Goal: Task Accomplishment & Management: Use online tool/utility

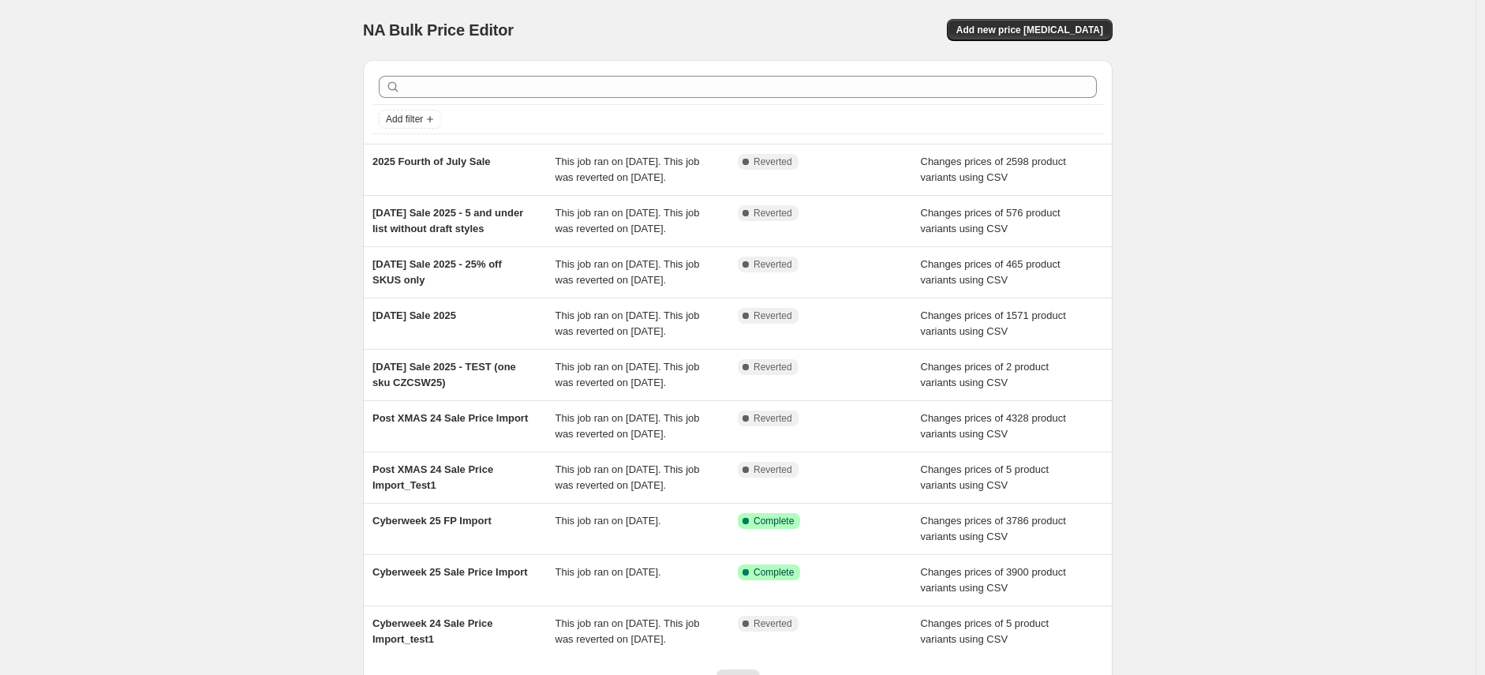
click at [1049, 22] on button "Add new price [MEDICAL_DATA]" at bounding box center [1030, 30] width 166 height 22
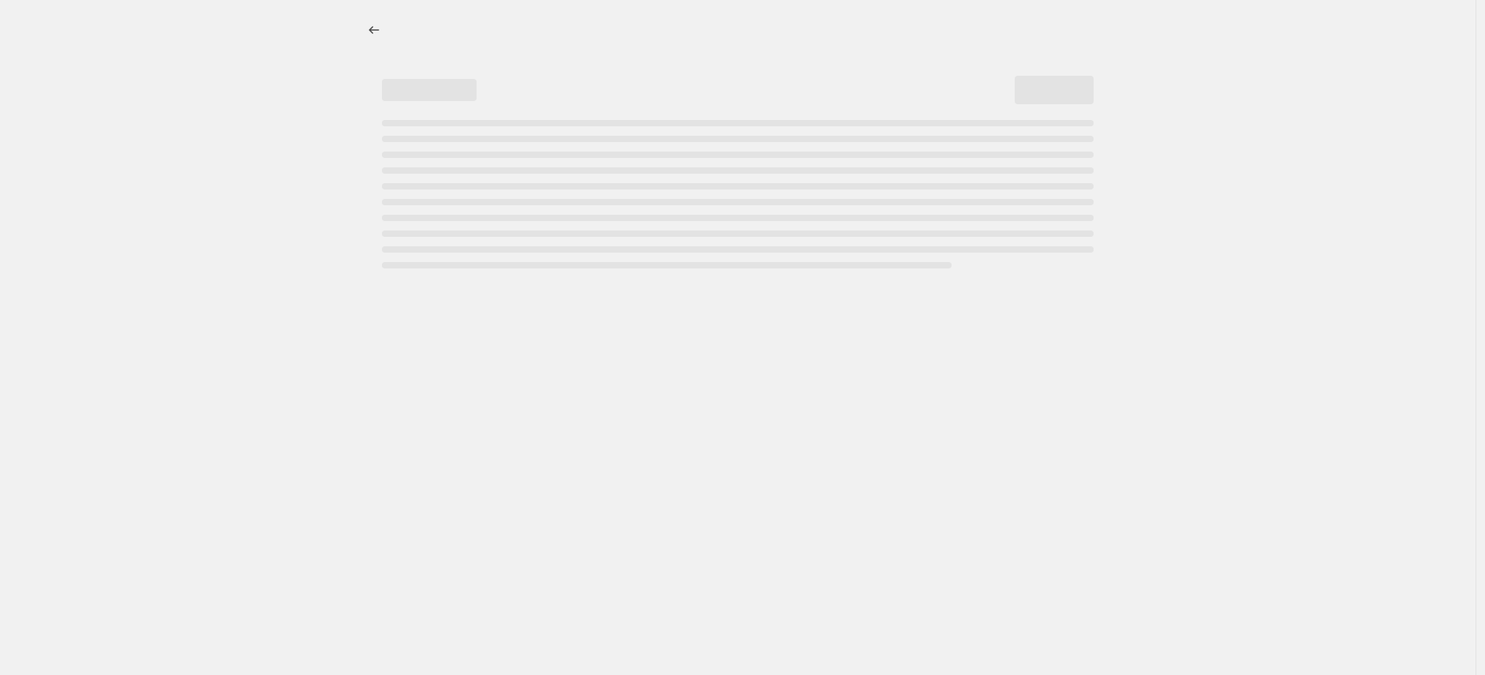
select select "percentage"
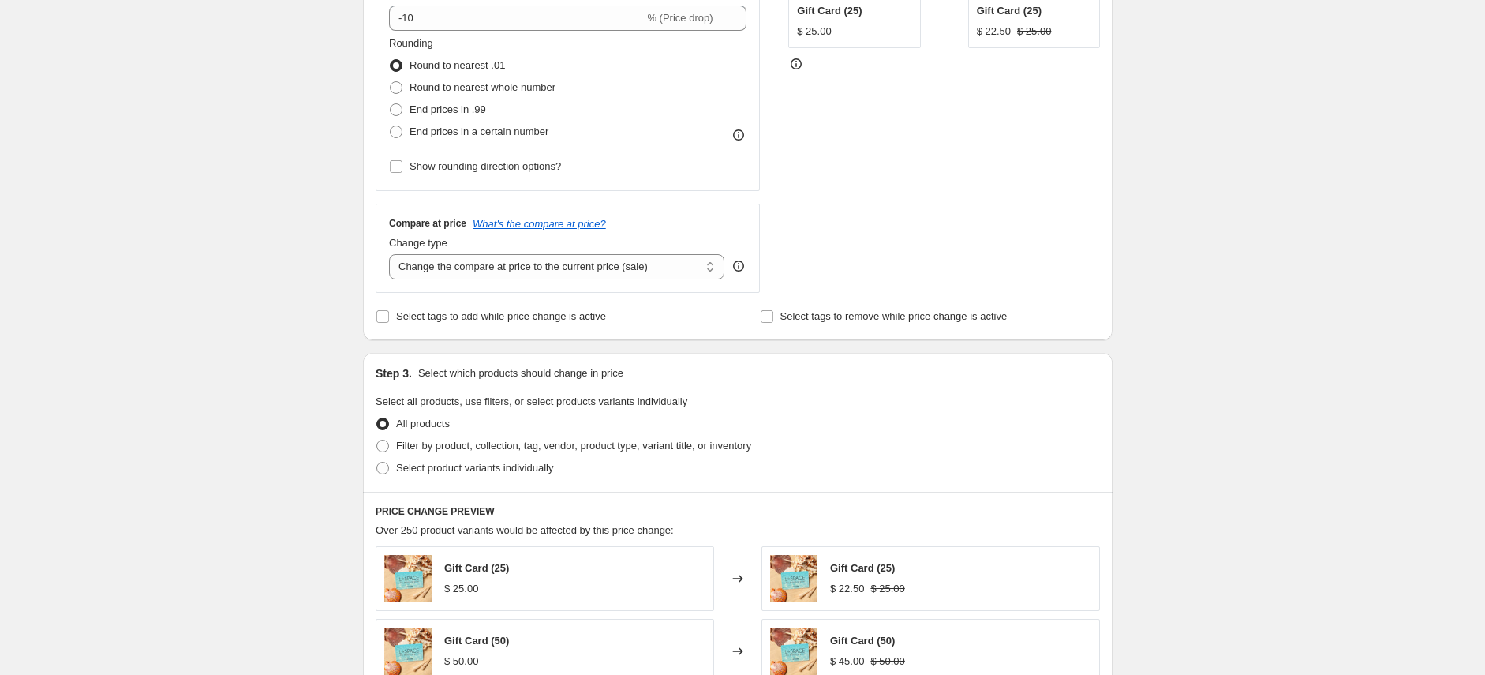
scroll to position [379, 0]
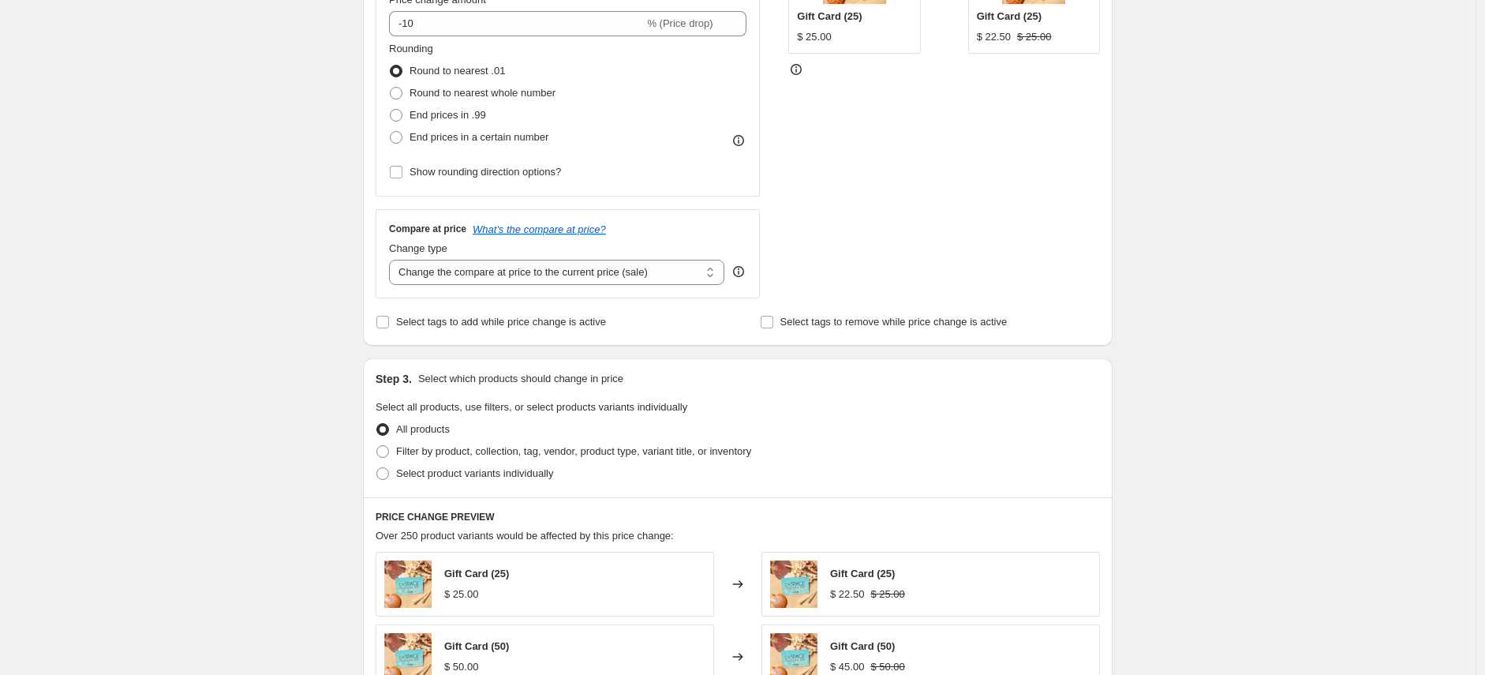
click at [384, 325] on input "Select tags to add while price change is active" at bounding box center [382, 322] width 13 height 13
checkbox input "true"
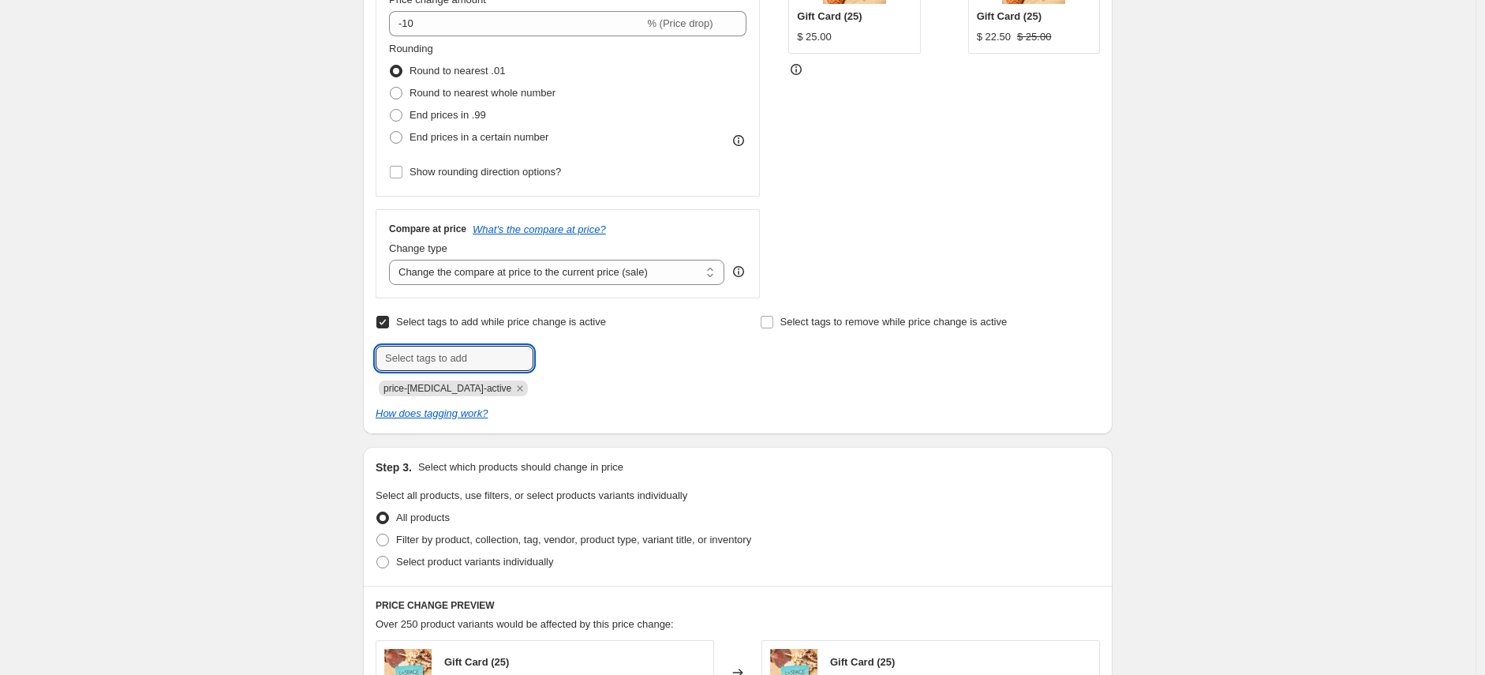
click at [414, 362] on input "text" at bounding box center [455, 358] width 158 height 25
